Goal: Task Accomplishment & Management: Manage account settings

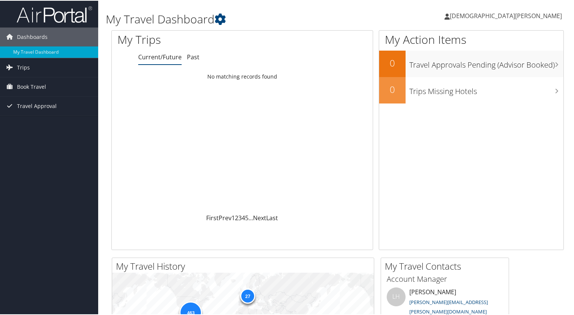
click at [546, 12] on span "[DEMOGRAPHIC_DATA][PERSON_NAME]" at bounding box center [506, 15] width 112 height 8
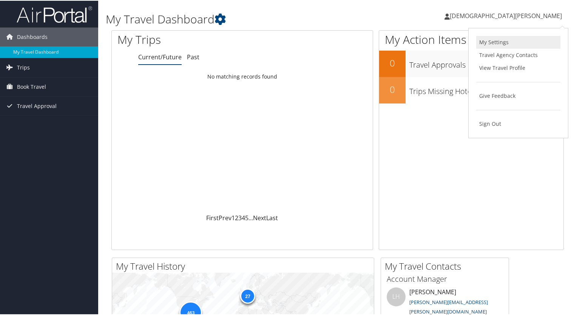
click at [508, 40] on link "My Settings" at bounding box center [518, 41] width 84 height 13
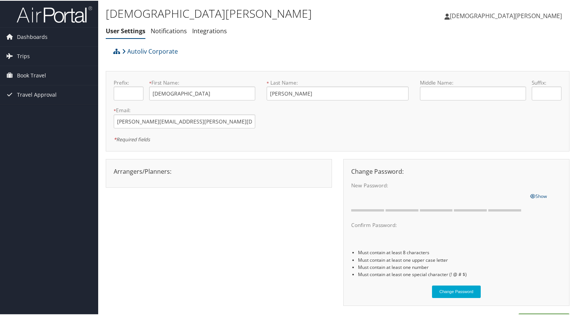
click at [528, 14] on span "[DEMOGRAPHIC_DATA][PERSON_NAME]" at bounding box center [506, 15] width 112 height 8
click at [515, 66] on link "View Travel Profile" at bounding box center [518, 67] width 84 height 13
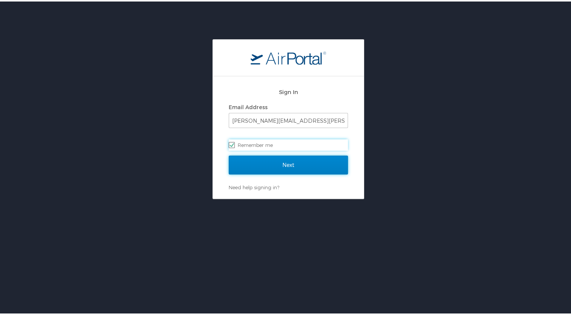
click at [256, 166] on input "Next" at bounding box center [288, 163] width 119 height 19
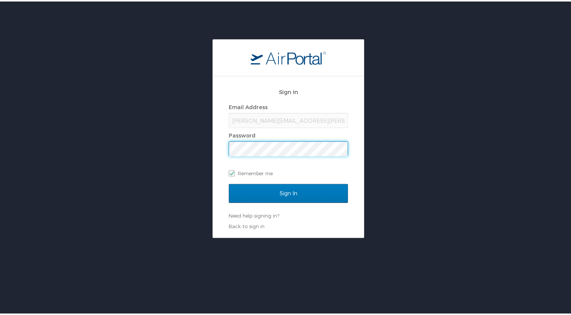
click at [229, 182] on input "Sign In" at bounding box center [288, 191] width 119 height 19
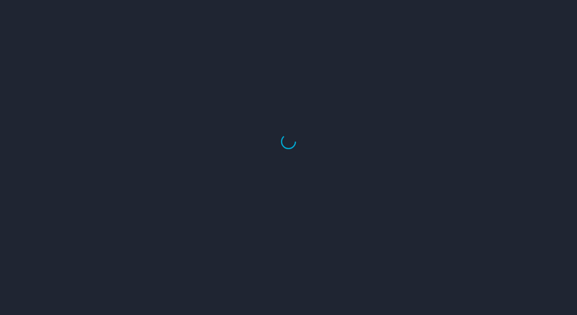
select select "US"
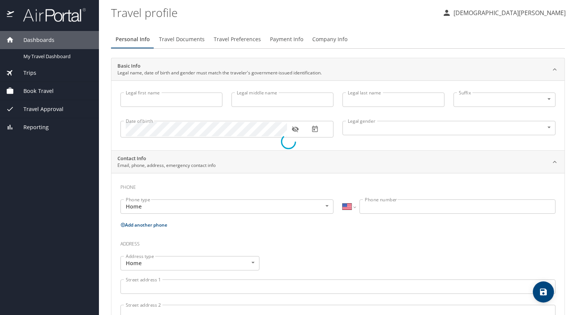
type input "Jesus"
type input "Mares"
type input "Male"
select select "MX"
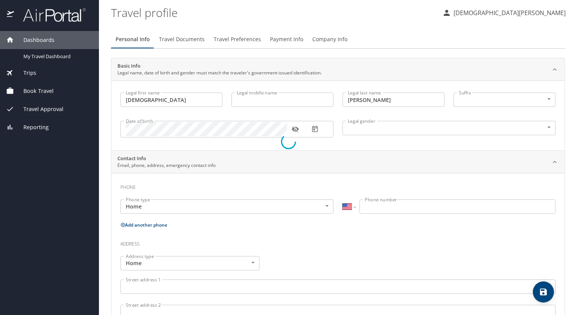
select select "MX"
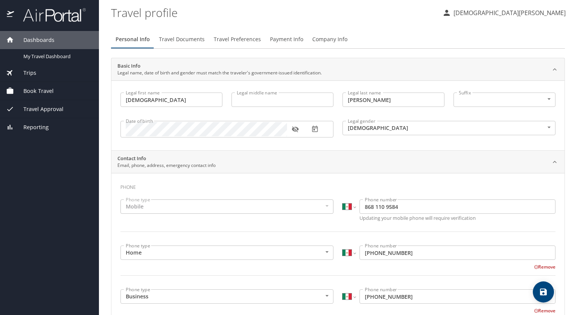
click at [284, 39] on span "Payment Info" at bounding box center [286, 39] width 33 height 9
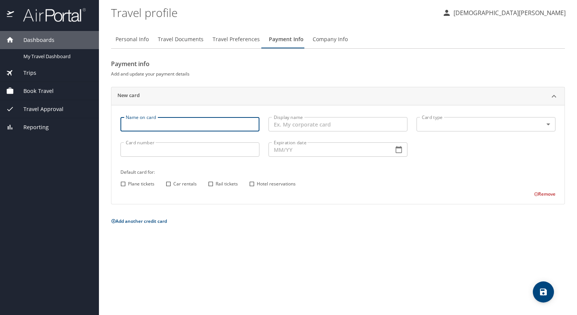
click at [240, 127] on input "Name on card" at bounding box center [189, 124] width 139 height 14
type input "J"
type input "Jesus Mares Sanchez"
click at [517, 128] on body "Dashboards My Travel Dashboard Trips Current / Future Trips Past Trips Trips Mi…" at bounding box center [288, 157] width 577 height 315
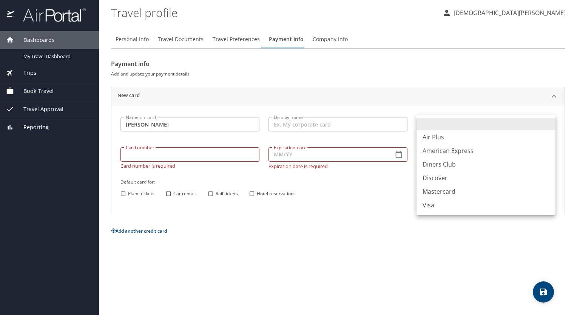
click at [431, 208] on li "Visa" at bounding box center [486, 205] width 139 height 14
type input "VI"
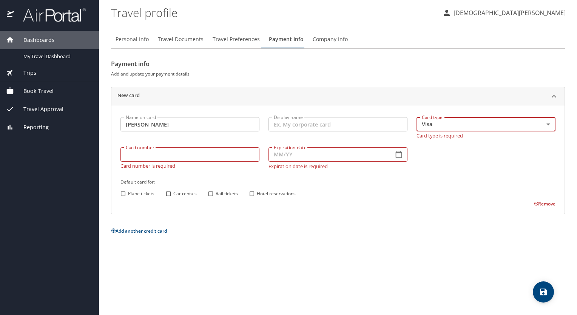
click at [345, 120] on input "Display name" at bounding box center [338, 124] width 139 height 14
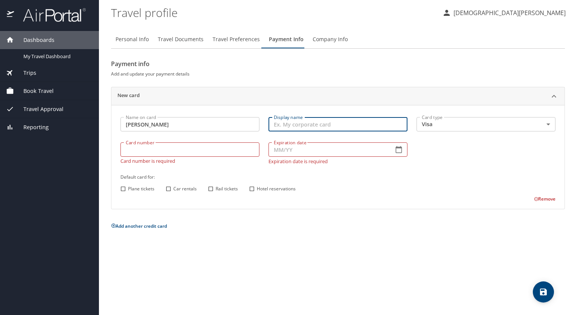
click at [328, 147] on input "Expiration date" at bounding box center [328, 149] width 119 height 14
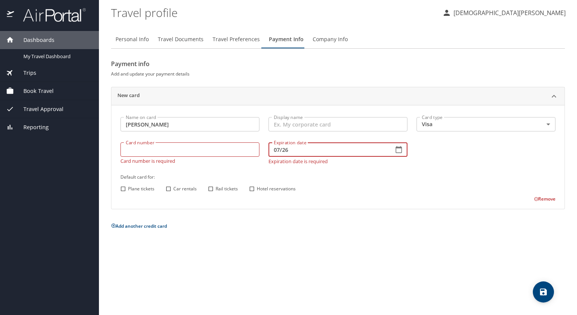
type input "07/26"
click at [213, 156] on input "Card number" at bounding box center [189, 149] width 139 height 14
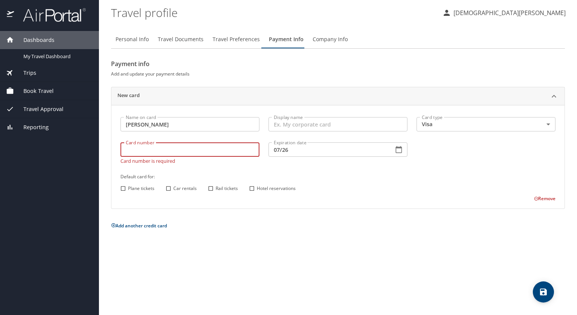
click at [201, 150] on input "Card number" at bounding box center [189, 149] width 139 height 14
type input "4808017016298374"
click at [304, 153] on input "07/26" at bounding box center [328, 149] width 119 height 14
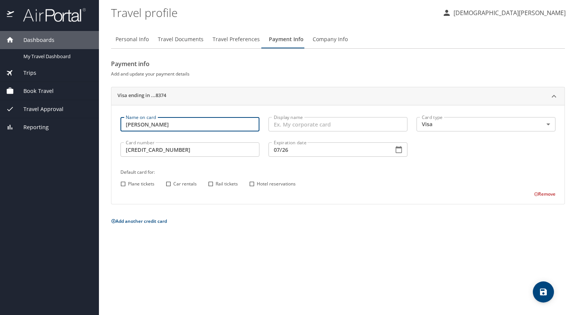
drag, startPoint x: 198, startPoint y: 127, endPoint x: 158, endPoint y: 125, distance: 40.1
click at [158, 125] on input "Jesus Mares Sanchez" at bounding box center [189, 124] width 139 height 14
type input "[DEMOGRAPHIC_DATA][PERSON_NAME]"
click at [301, 124] on input "Display name" at bounding box center [338, 124] width 139 height 14
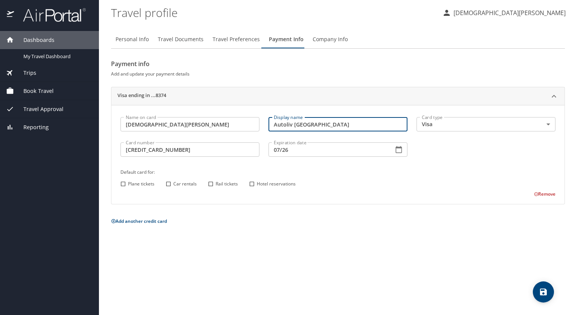
type input "Autoliv Mexico East"
click at [550, 296] on span "save" at bounding box center [543, 291] width 21 height 9
